Goal: Information Seeking & Learning: Find specific page/section

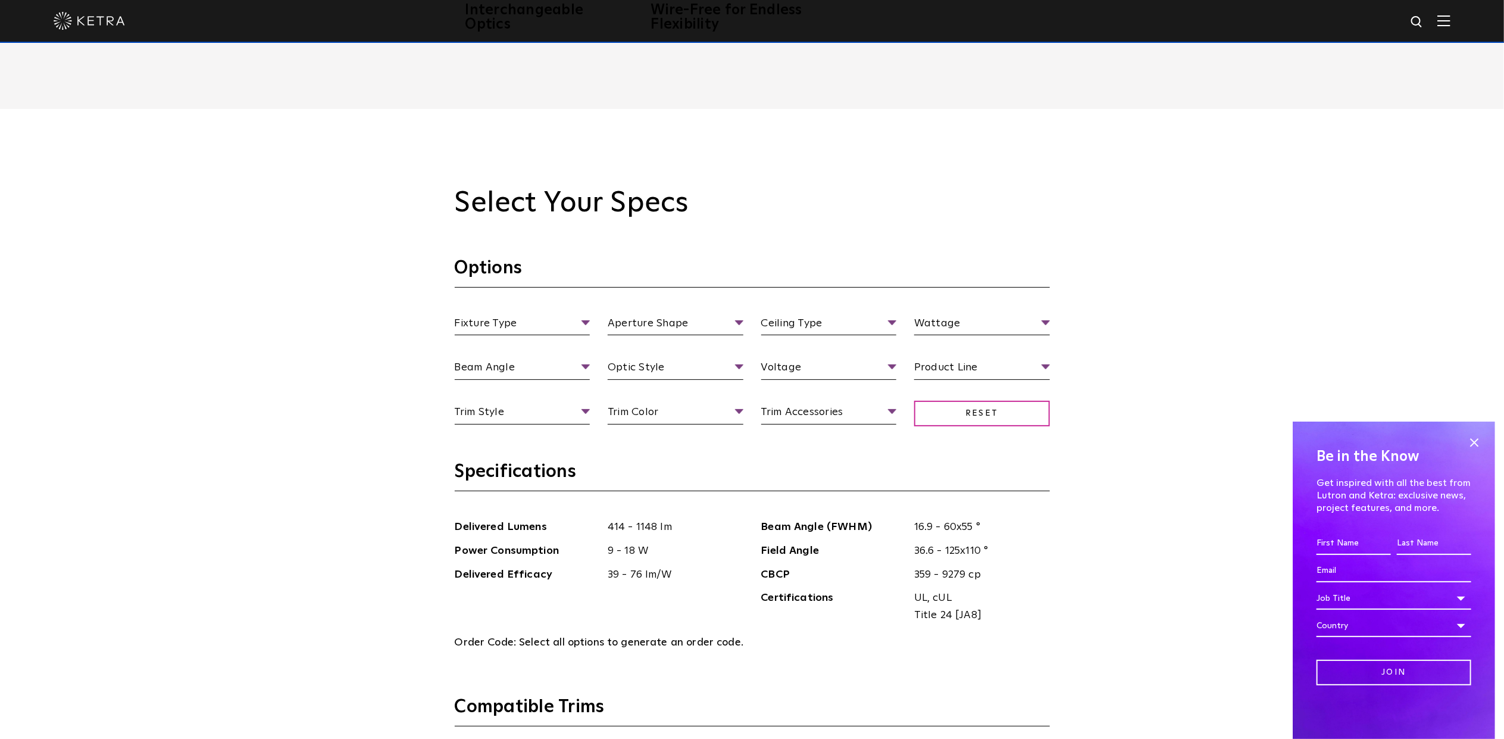
scroll to position [1190, 0]
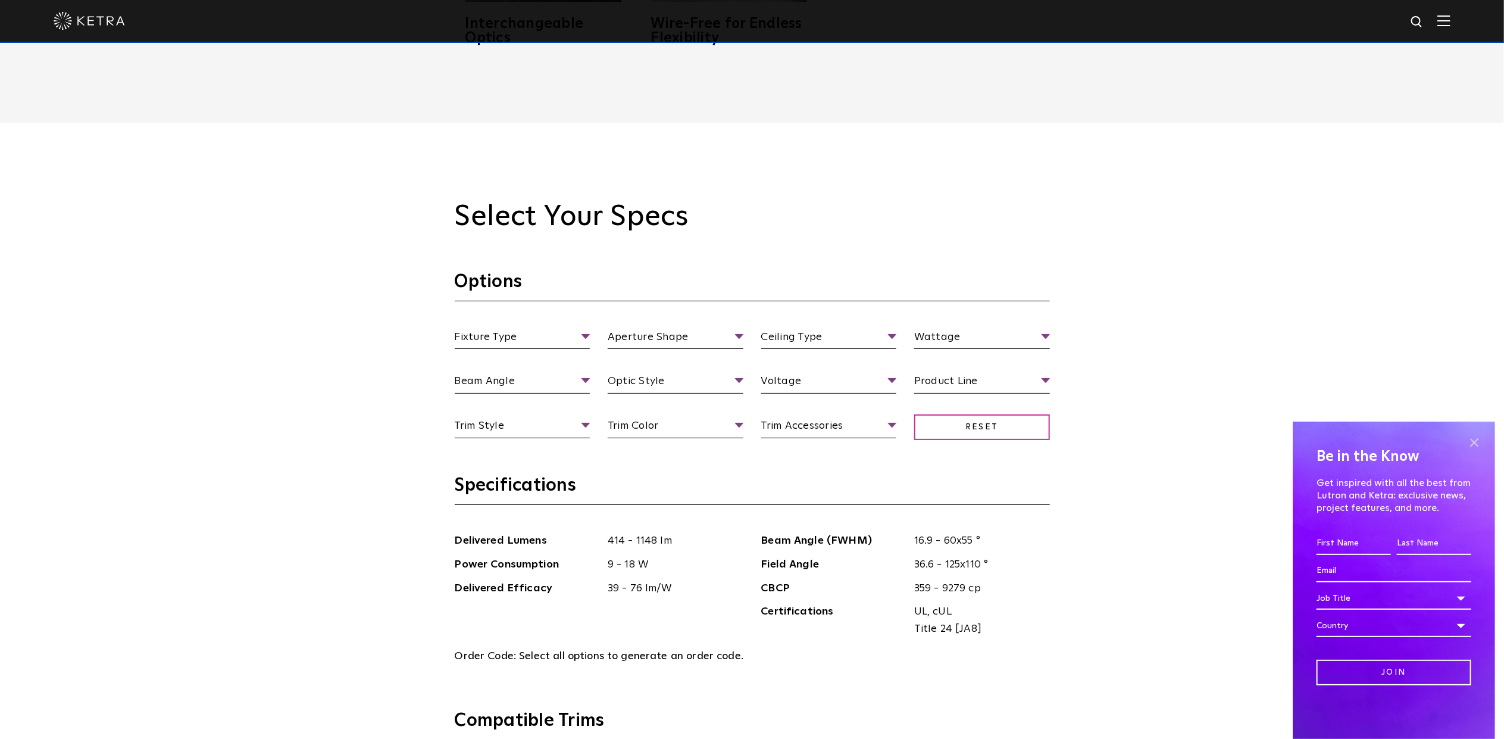
click at [1478, 443] on span at bounding box center [1474, 442] width 18 height 18
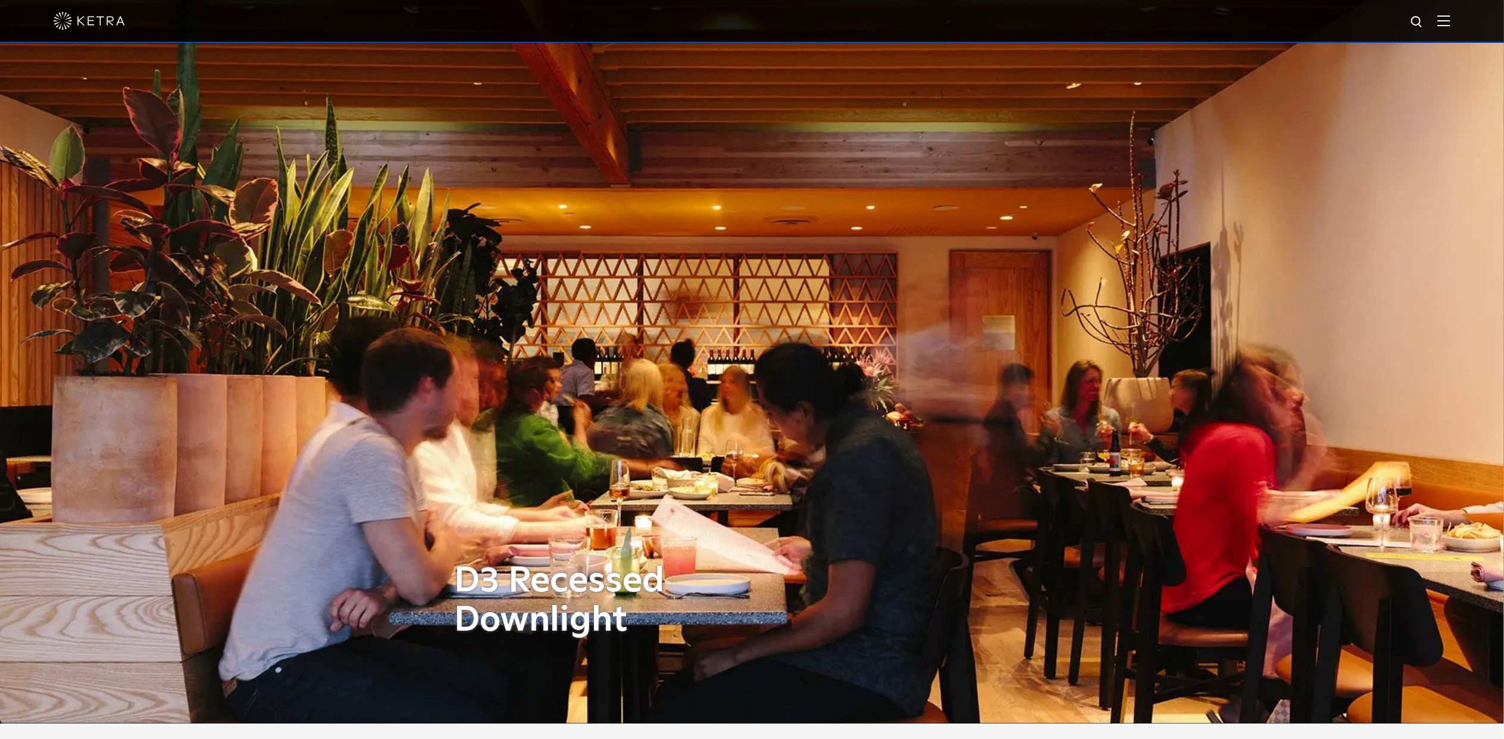
scroll to position [0, 0]
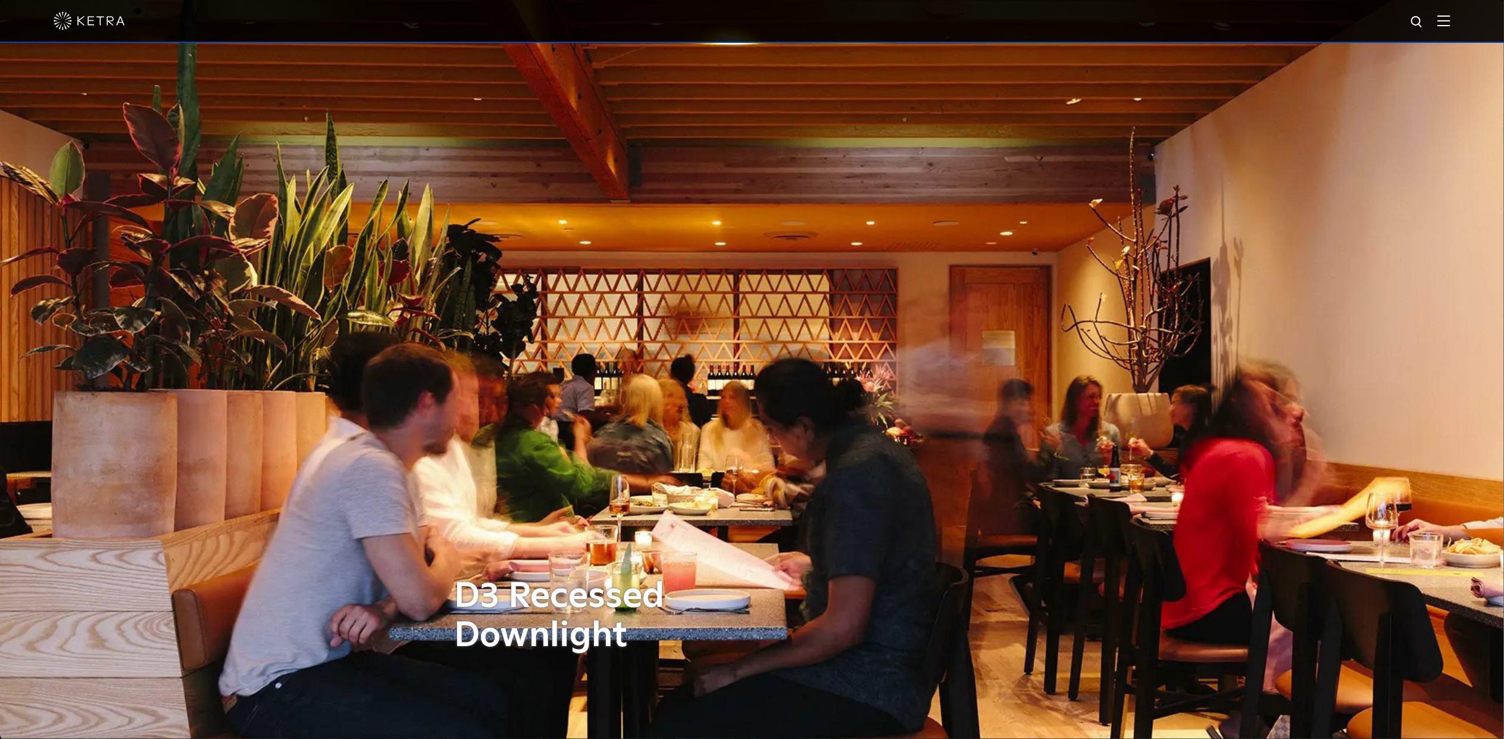
drag, startPoint x: 599, startPoint y: 140, endPoint x: 573, endPoint y: 124, distance: 30.4
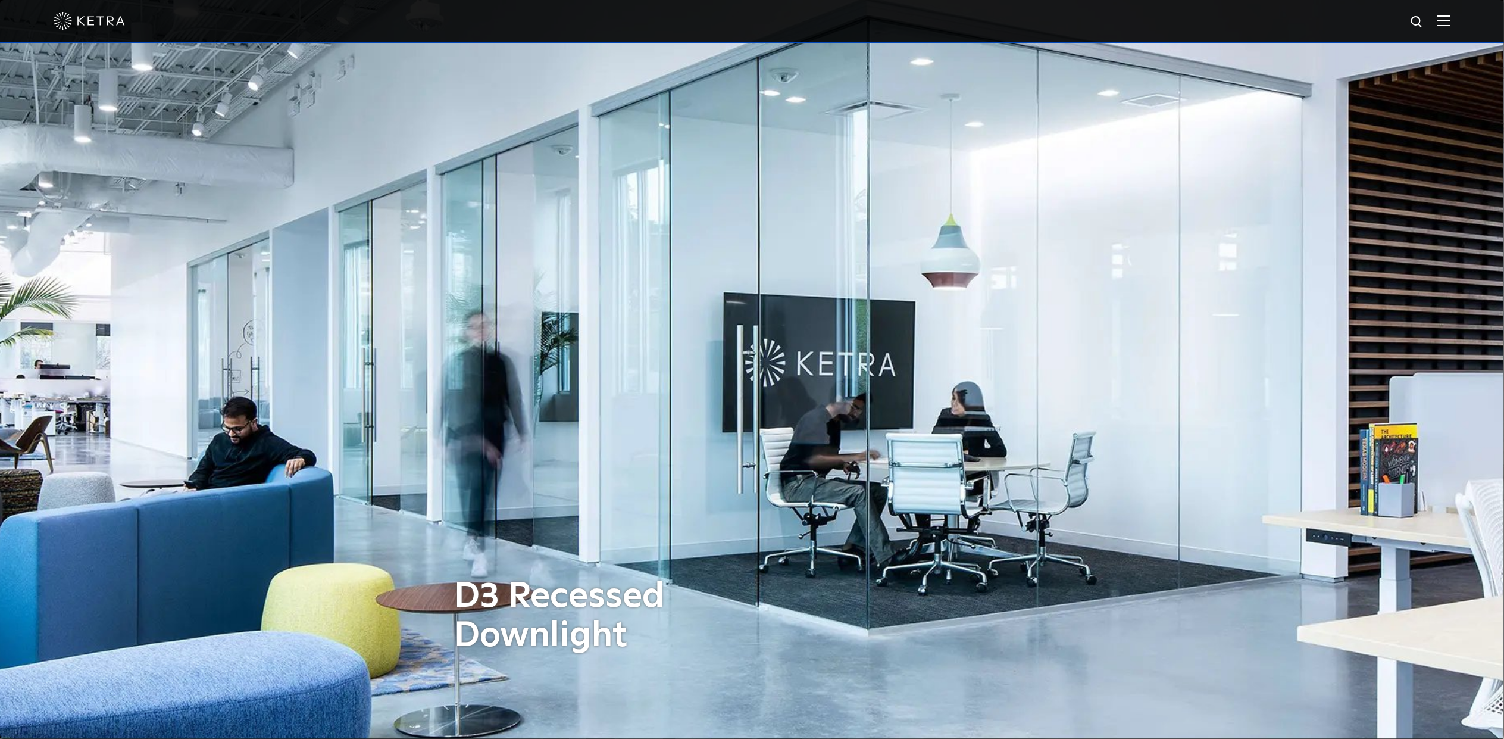
click at [1425, 21] on img at bounding box center [1417, 22] width 15 height 15
paste input "D4R"
type input "D4R"
click at [1396, 21] on img "Search" at bounding box center [1389, 23] width 12 height 12
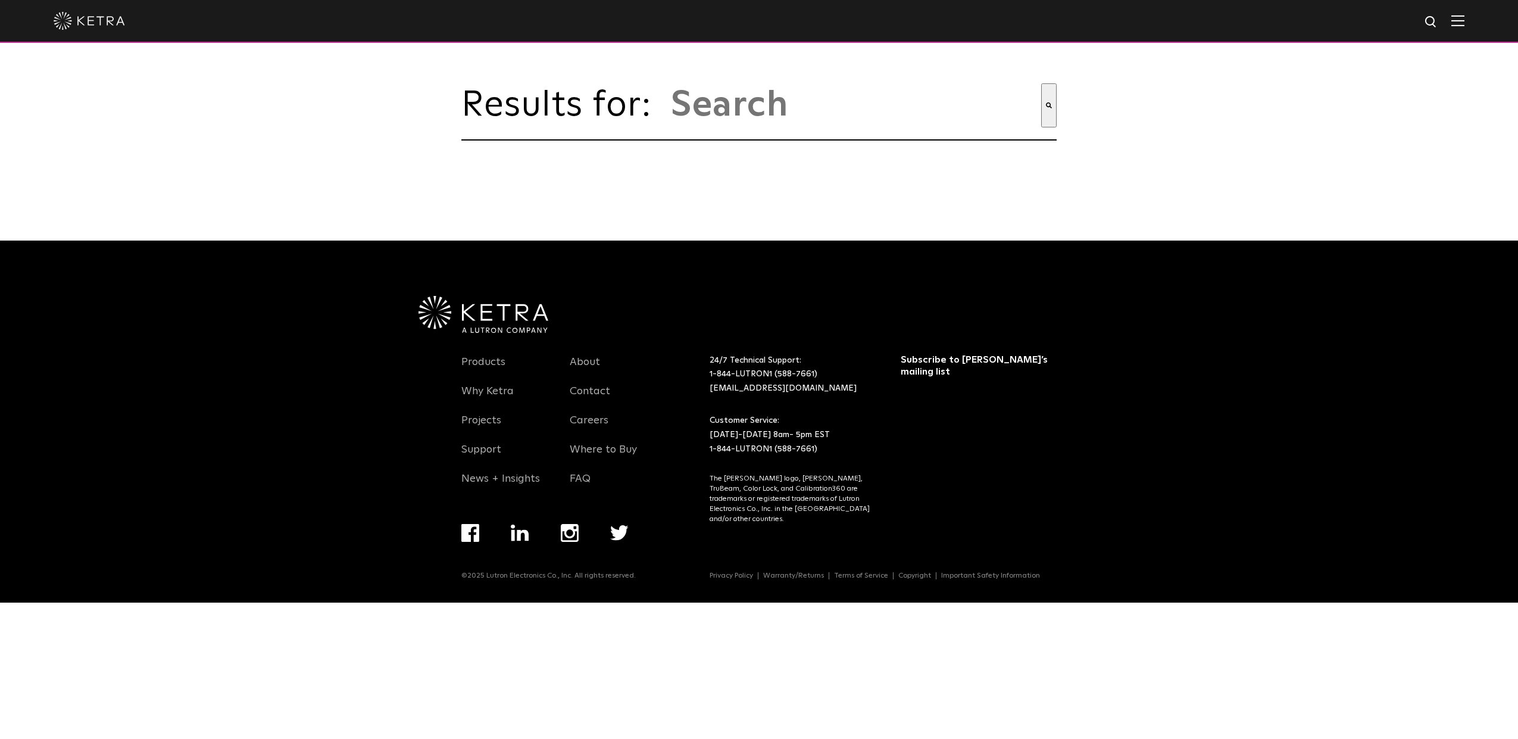
type input "d4r"
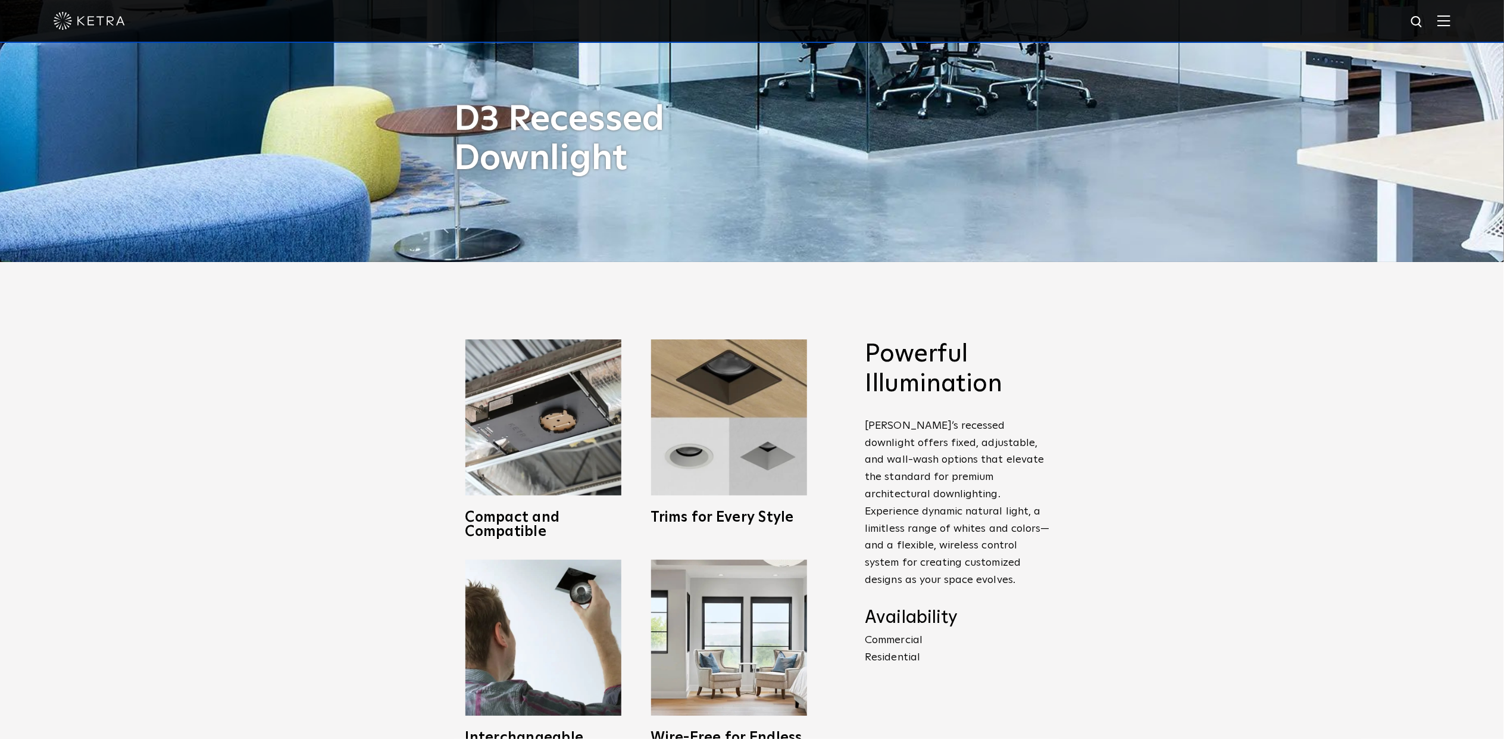
scroll to position [476, 0]
click at [1425, 23] on img at bounding box center [1417, 22] width 15 height 15
paste input "HW-A200"
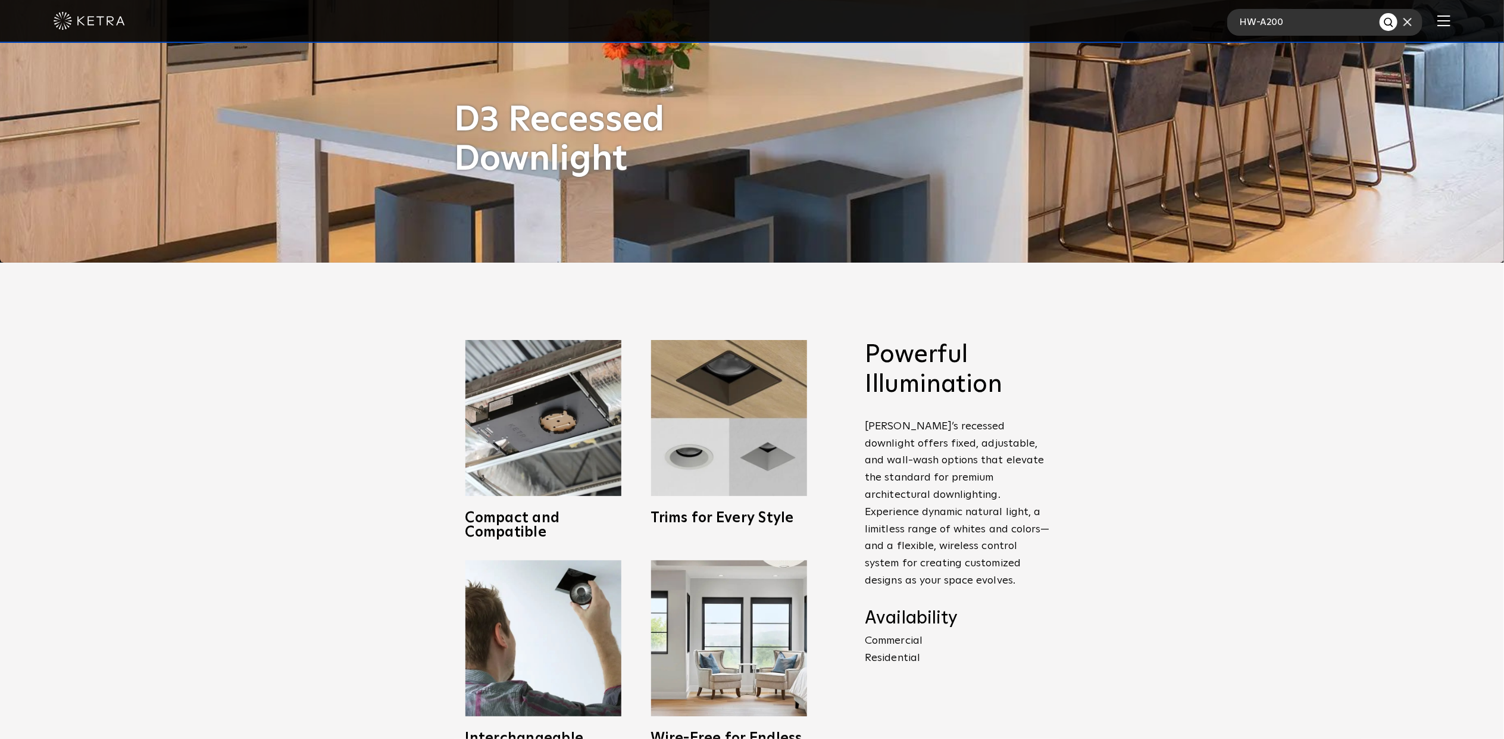
type input "HW-A200"
click at [1380, 13] on button "Search" at bounding box center [1389, 22] width 18 height 18
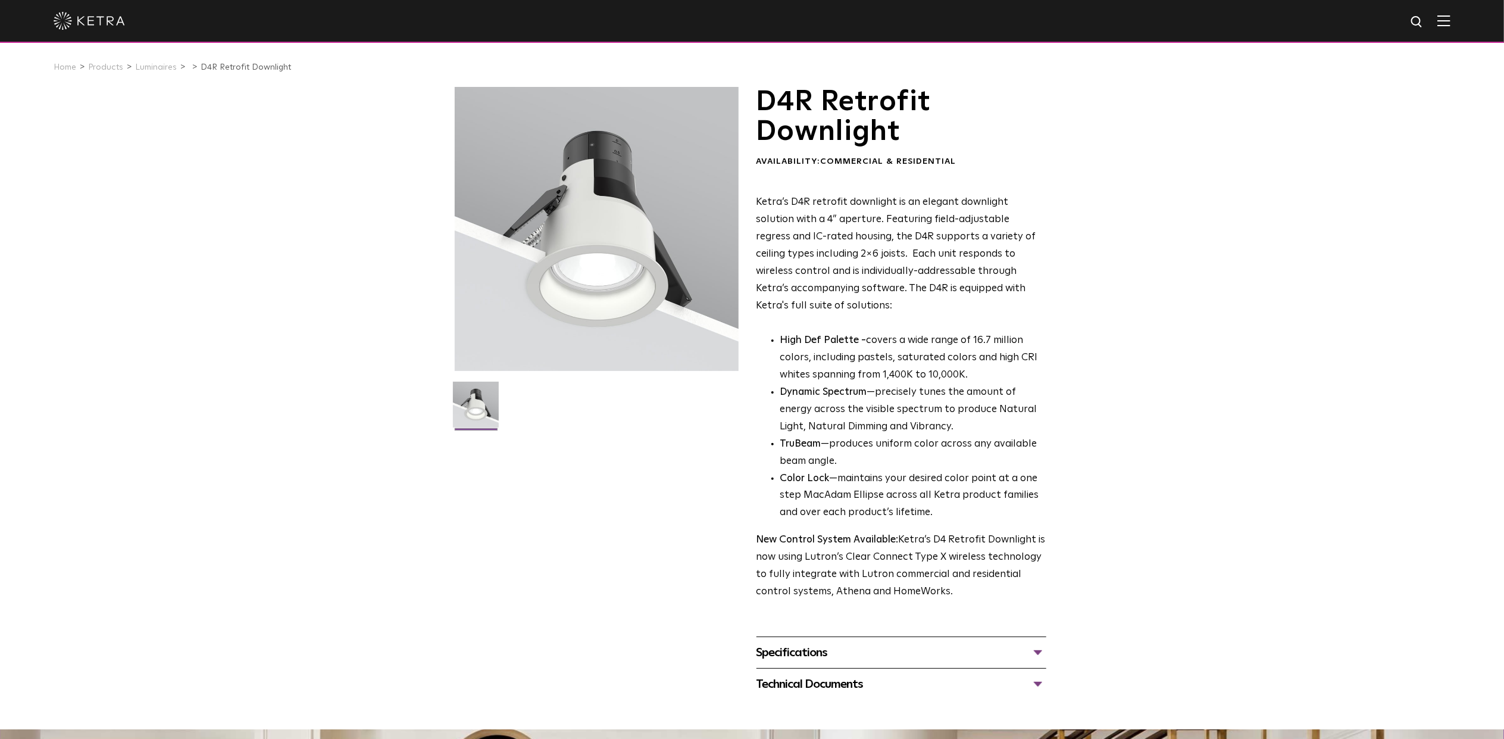
click at [618, 6] on div at bounding box center [752, 21] width 1397 height 42
click at [1111, 255] on div "D4R Retrofit Downlight Availability: Commercial & Residential Ketra’s D4R retro…" at bounding box center [752, 393] width 1504 height 612
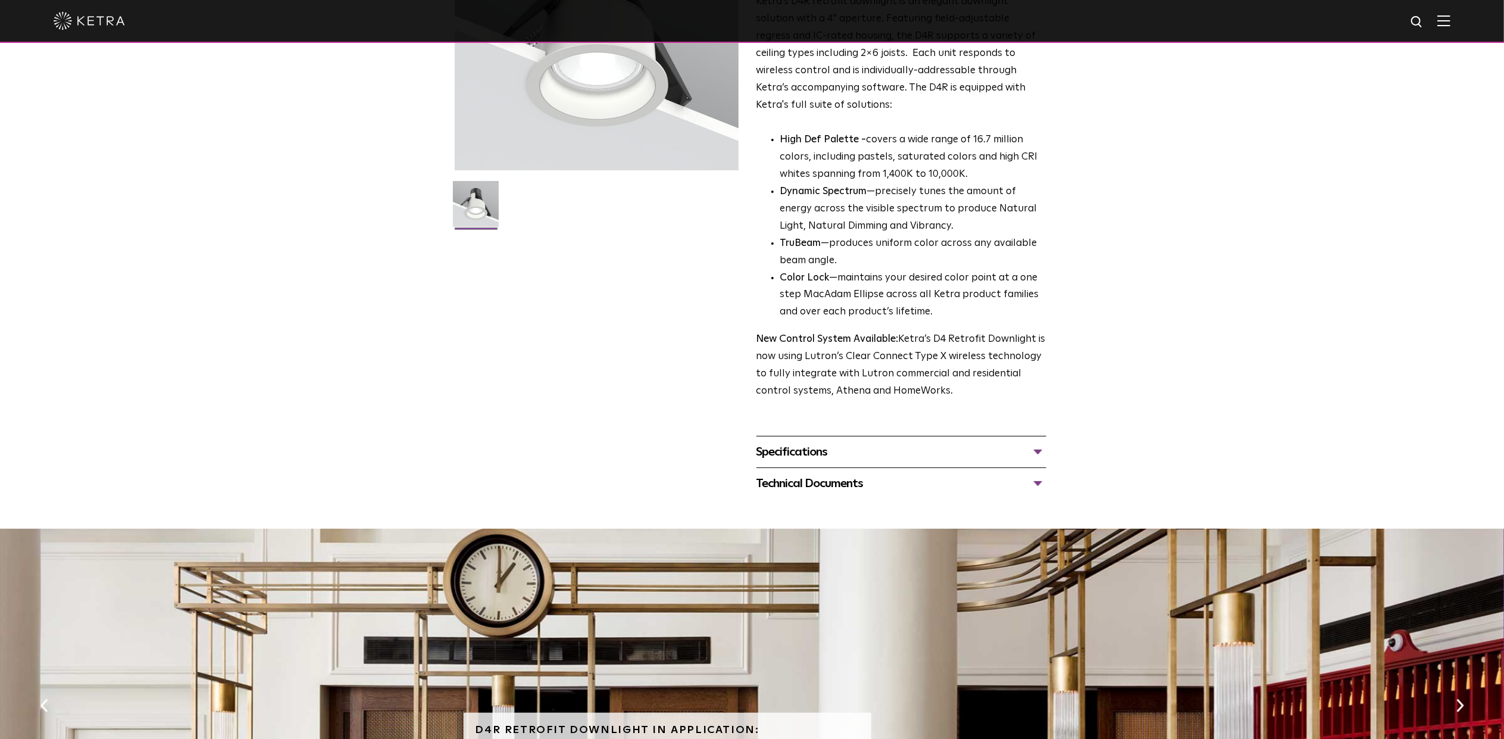
scroll to position [179, 0]
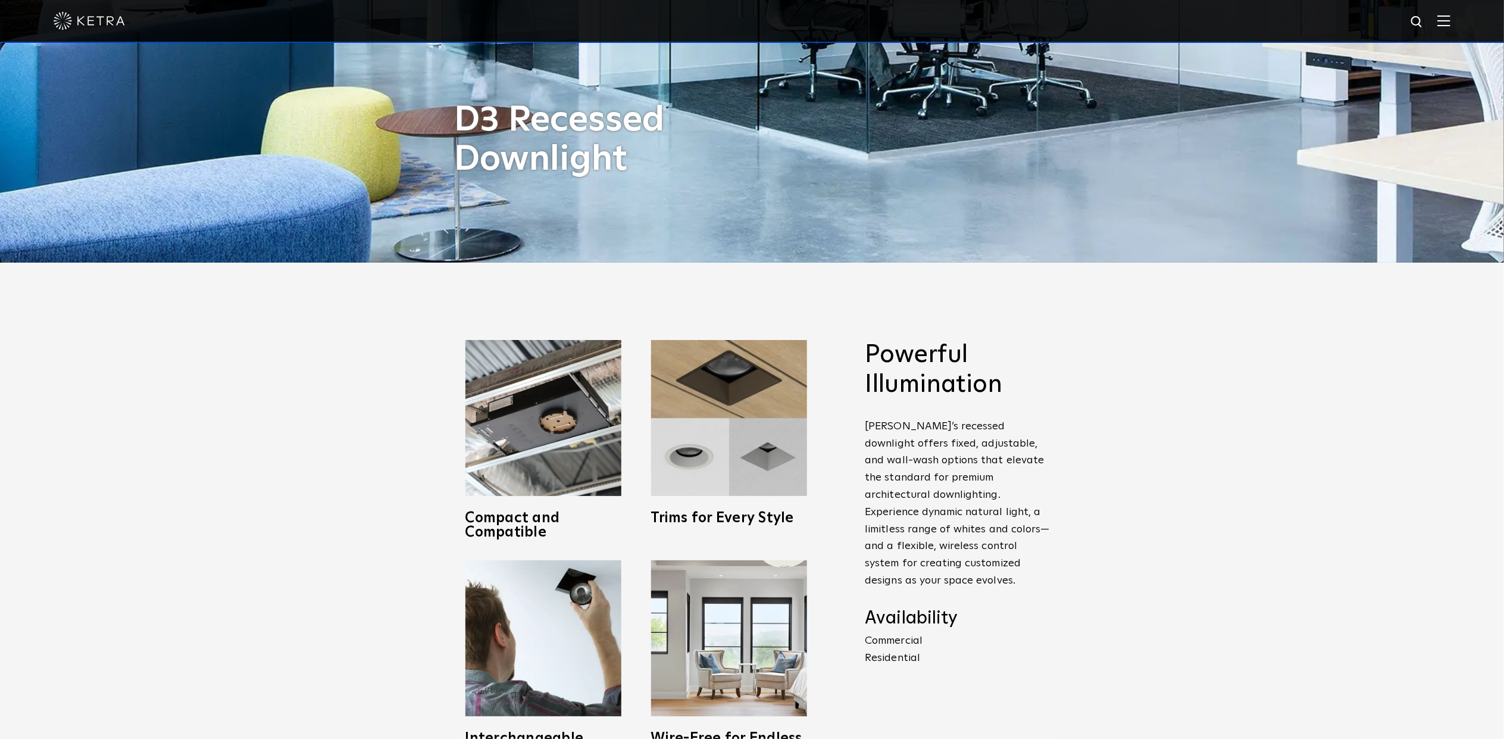
click at [1425, 23] on img at bounding box center [1417, 22] width 15 height 15
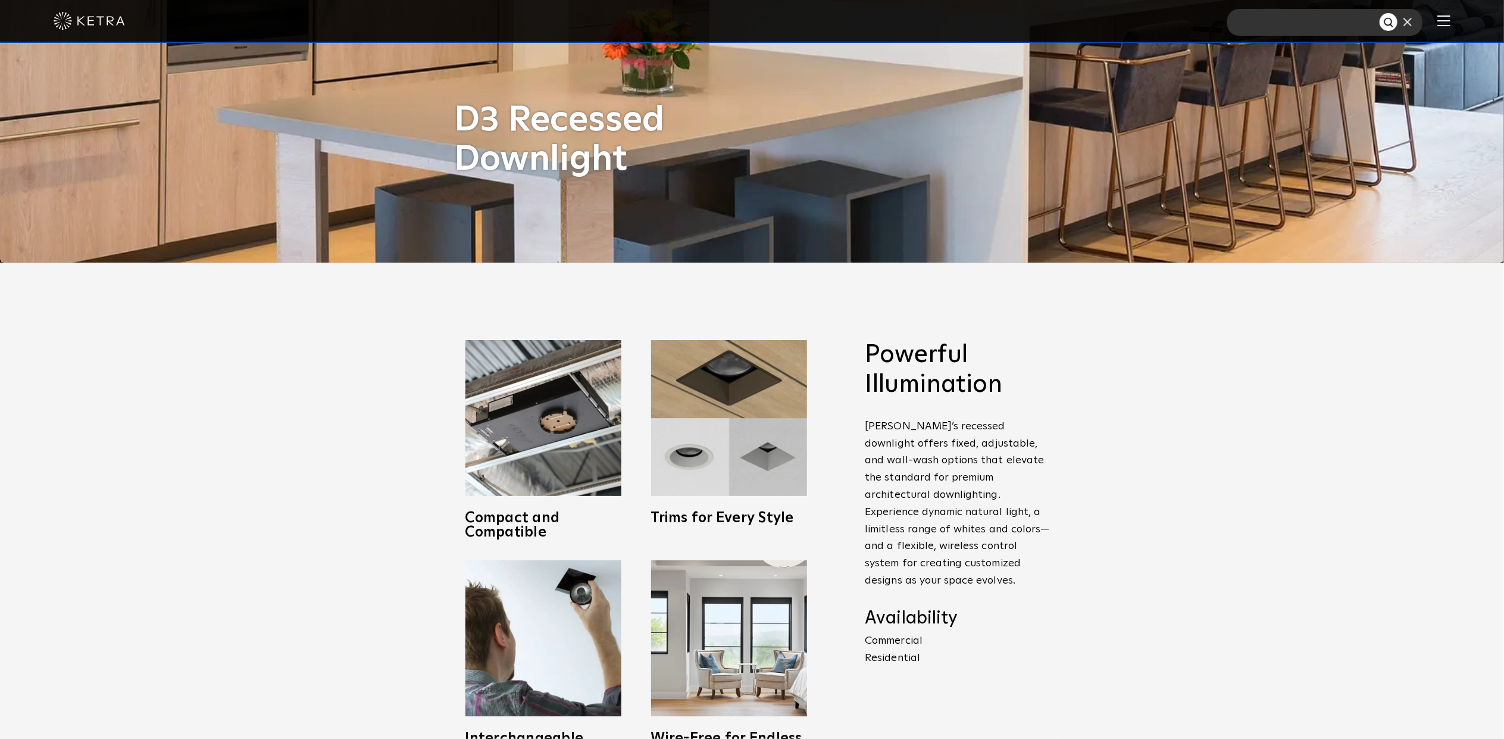
paste input "HW-A200"
type input "HW-A20"
click at [1380, 13] on button "Search" at bounding box center [1389, 22] width 18 height 18
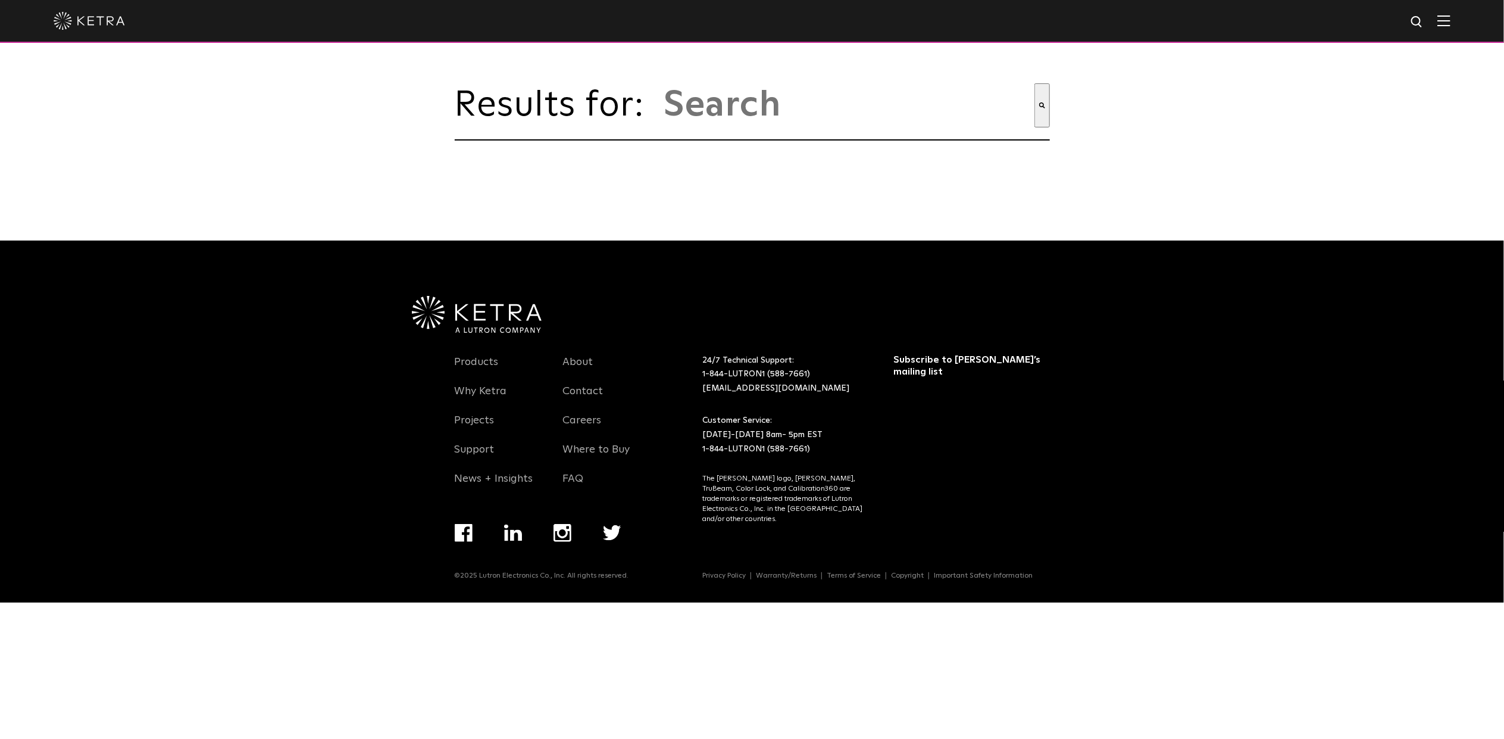
type input "hw-a20"
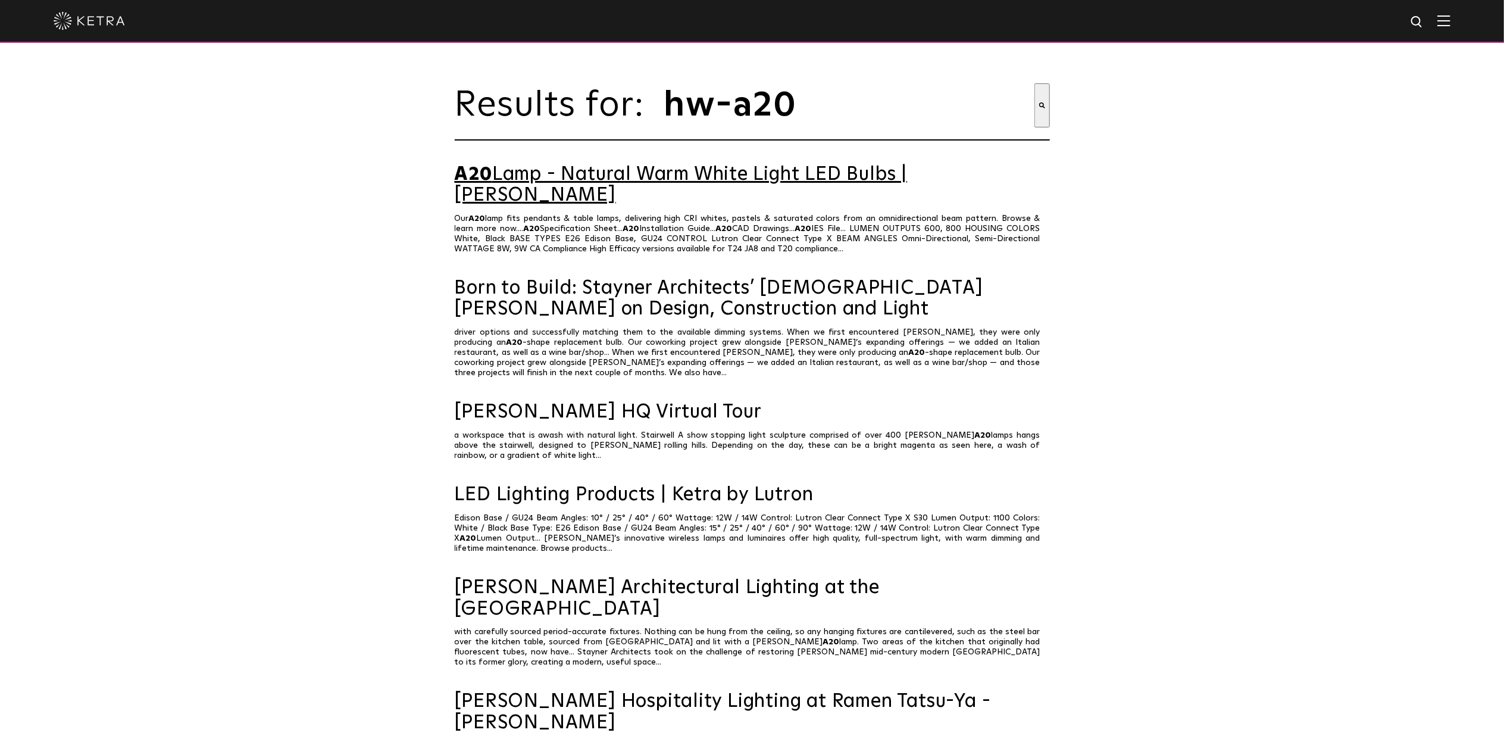
click at [686, 182] on link "A20 Lamp - Natural Warm White Light LED Bulbs | Ketra" at bounding box center [752, 185] width 595 height 42
